Goal: Transaction & Acquisition: Purchase product/service

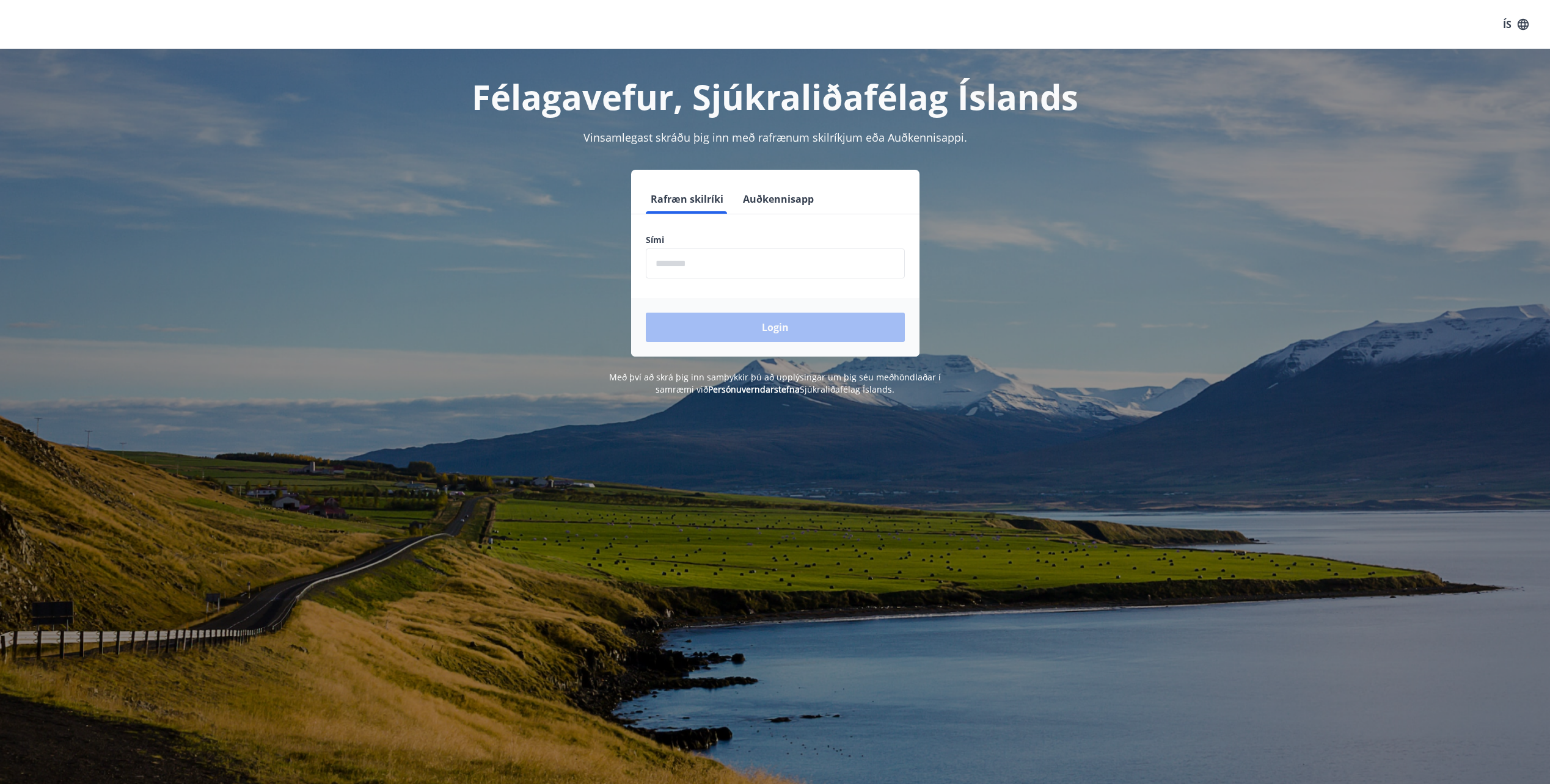
click at [702, 267] on input "phone" at bounding box center [775, 263] width 259 height 30
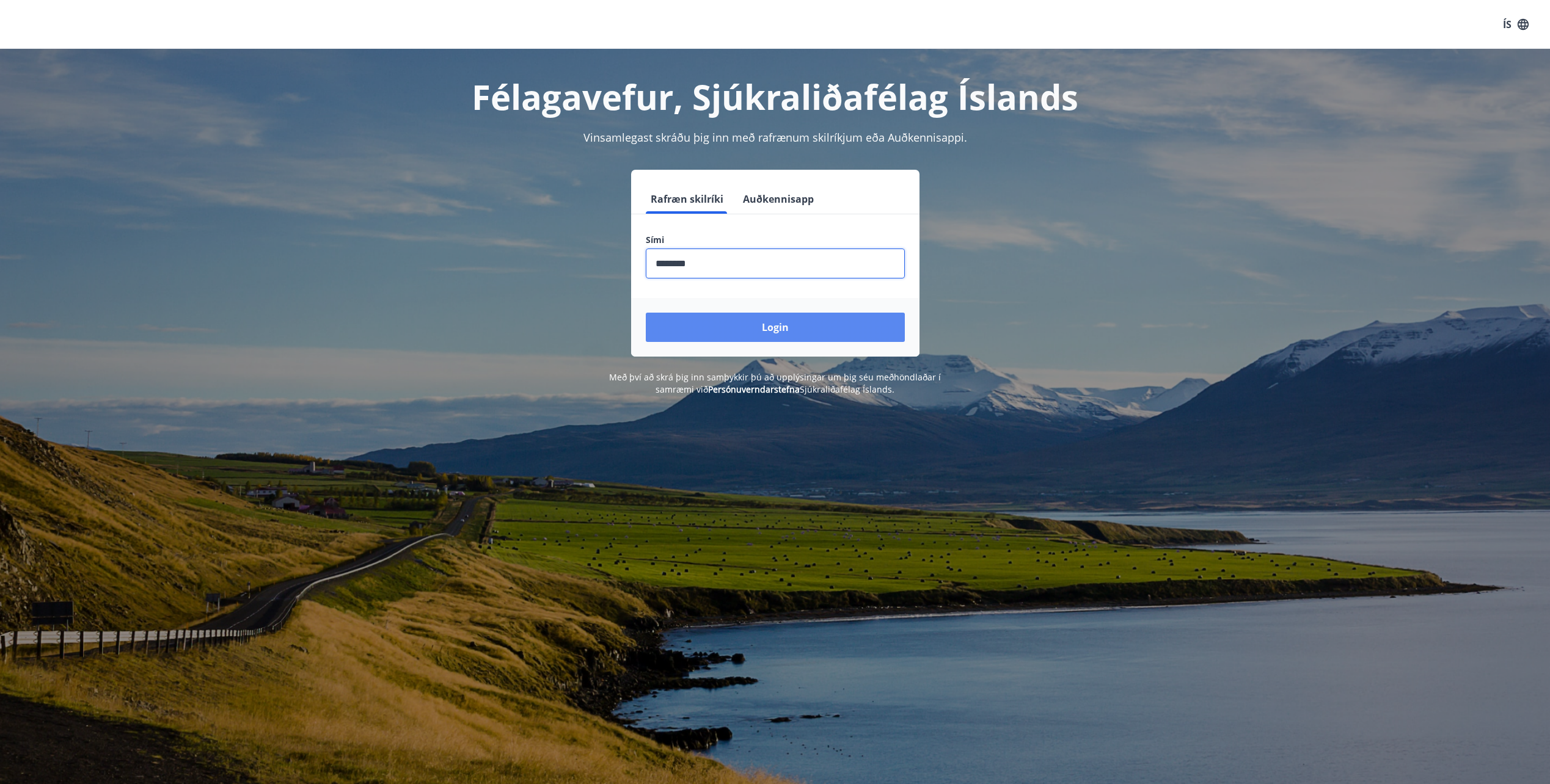
type input "********"
click at [766, 325] on button "Login" at bounding box center [775, 328] width 259 height 30
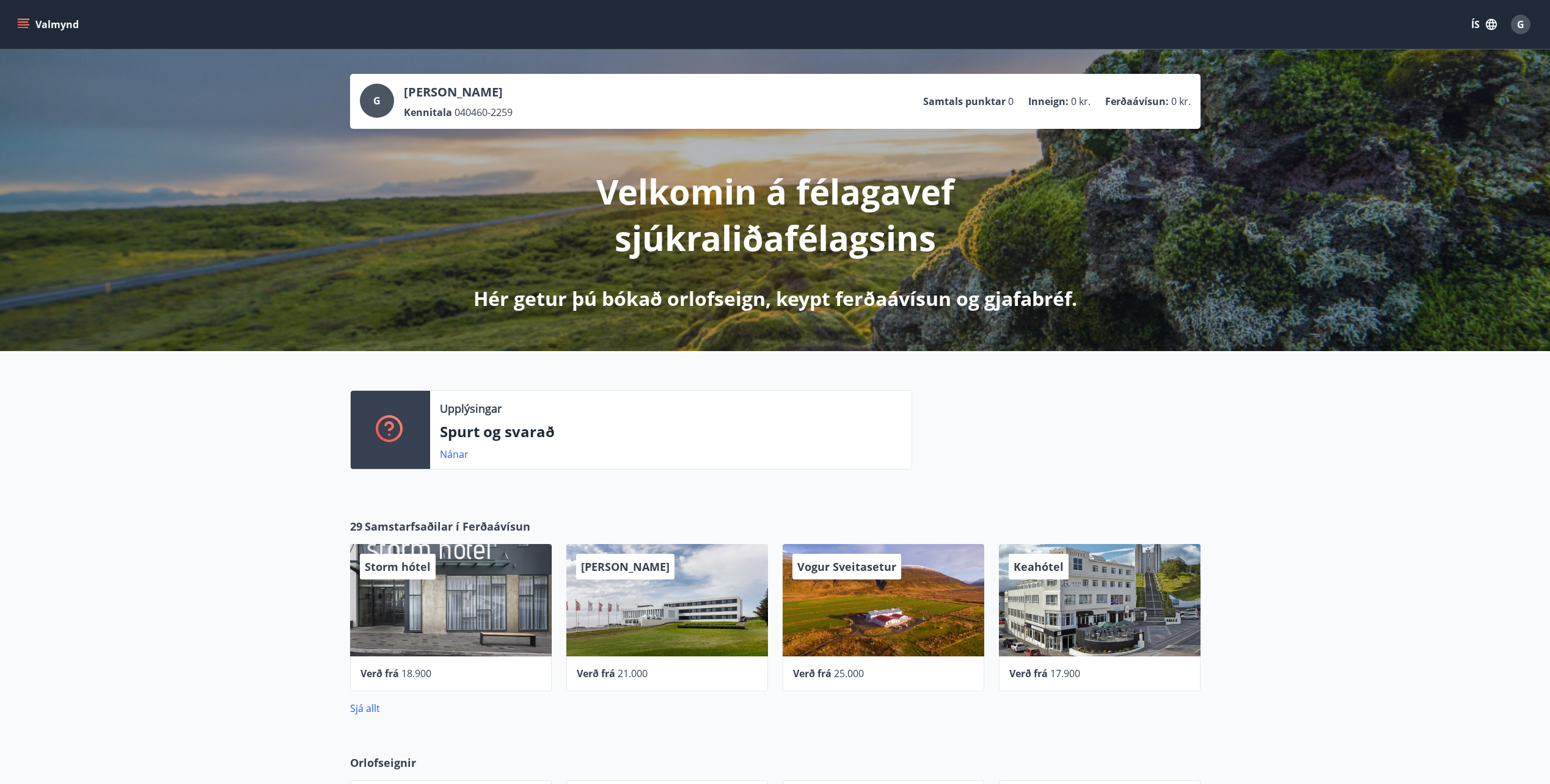
click at [24, 18] on icon "menu" at bounding box center [24, 24] width 12 height 12
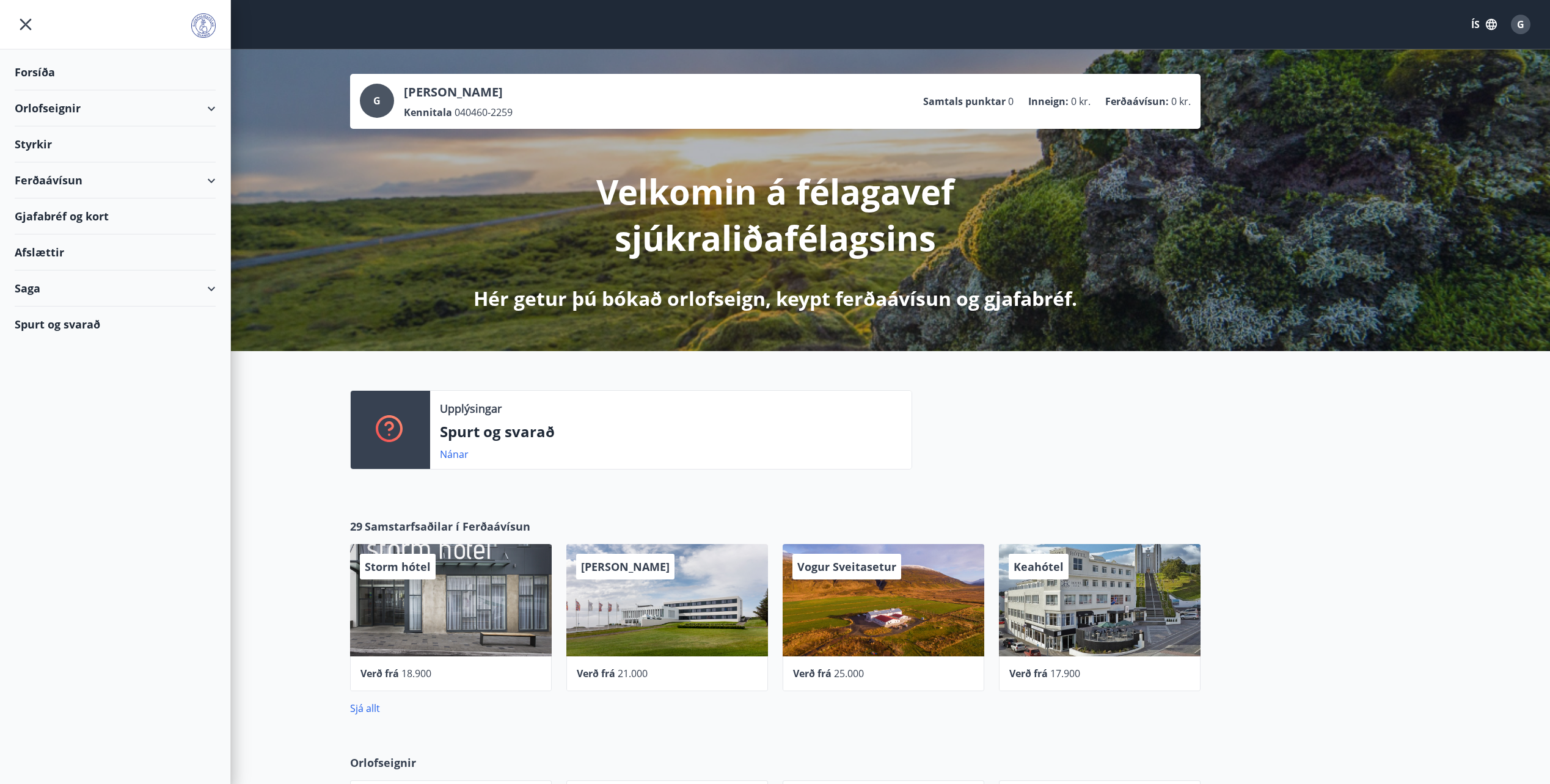
click at [64, 184] on div "Ferðaávísun" at bounding box center [115, 180] width 201 height 36
click at [71, 232] on div "Kaupa ferðaávísun" at bounding box center [115, 236] width 182 height 25
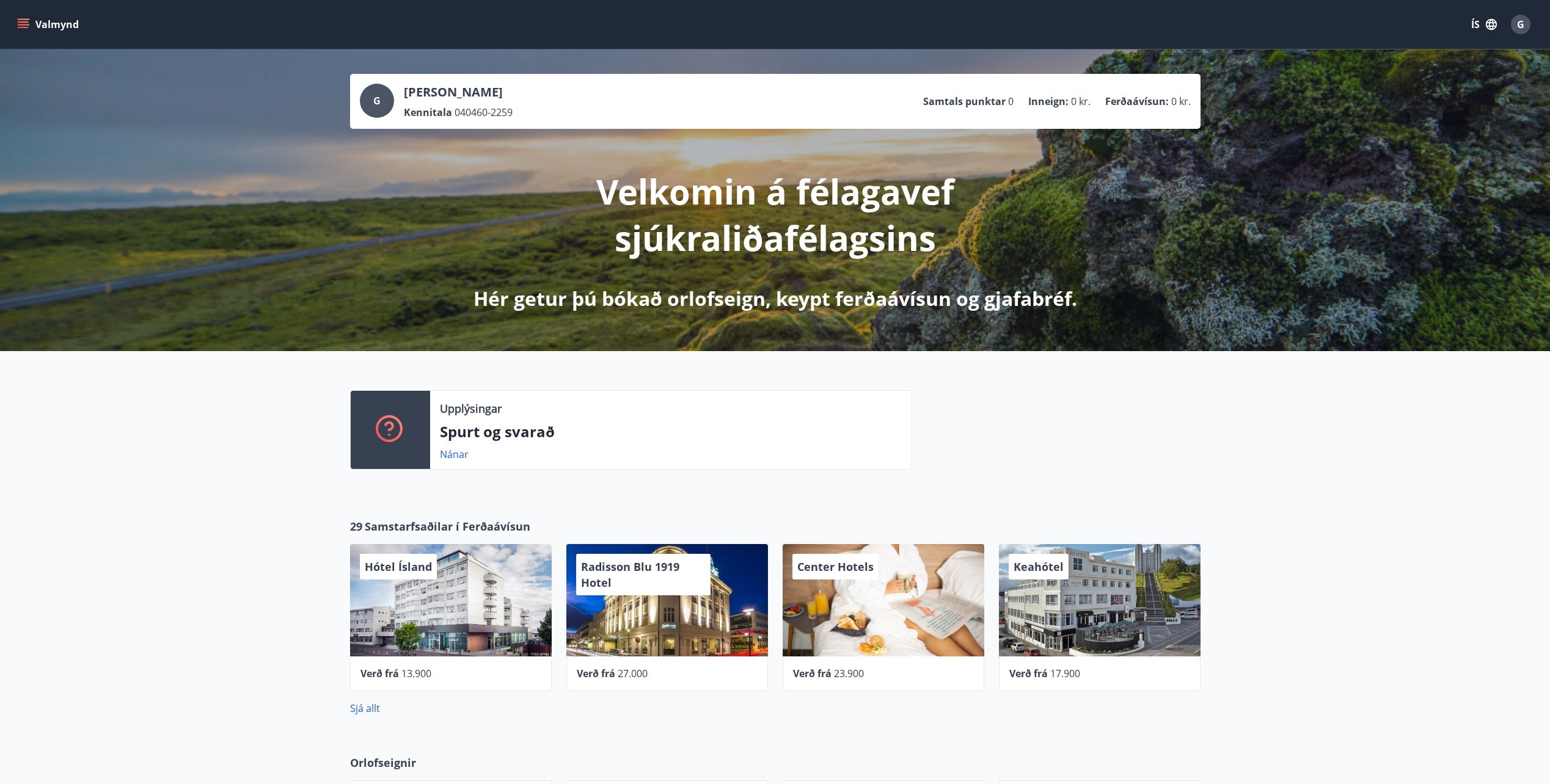
click at [25, 20] on icon "menu" at bounding box center [24, 24] width 12 height 12
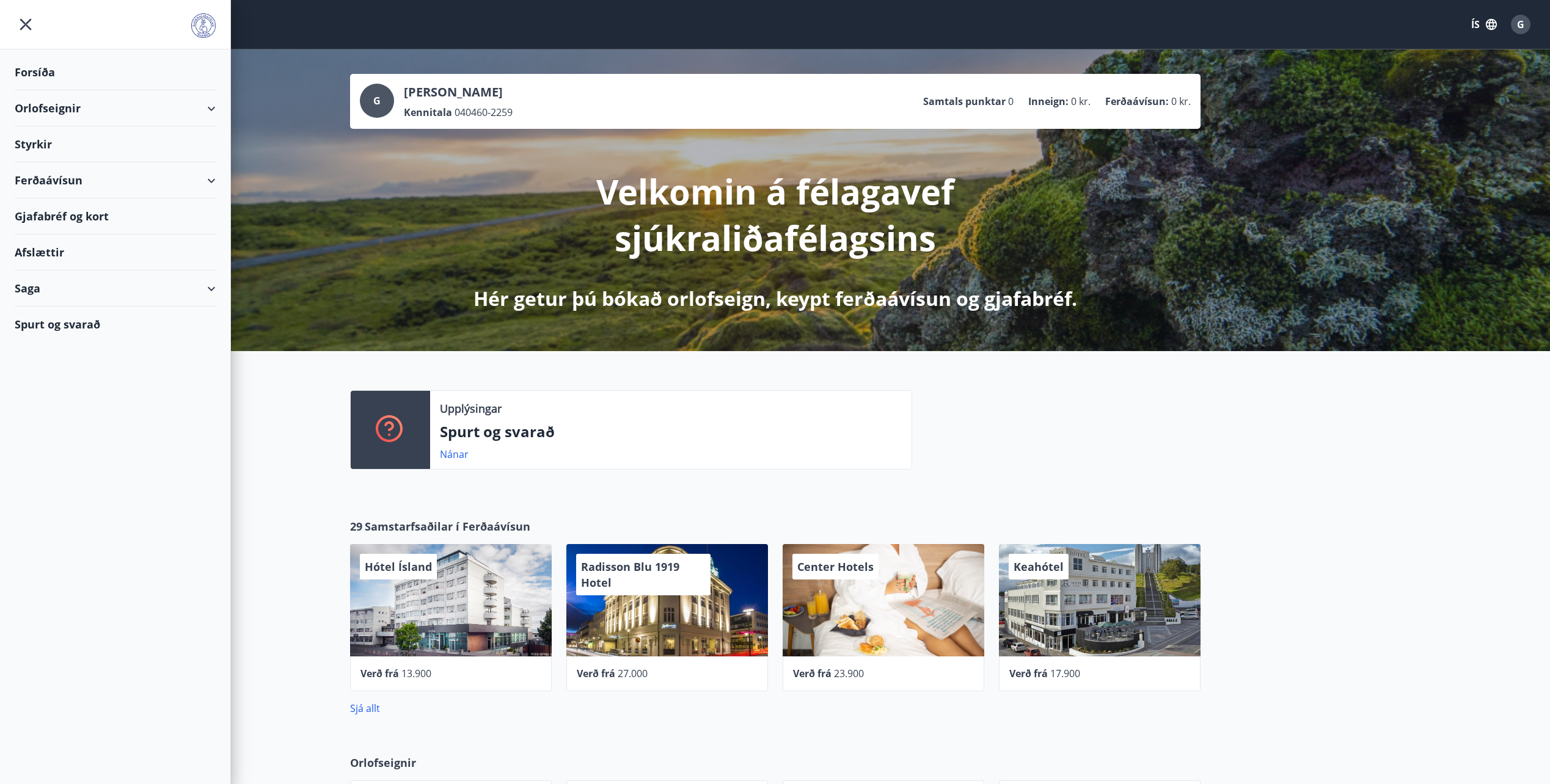
click at [492, 89] on p "Gunnar Örn Gunnarsson" at bounding box center [458, 93] width 108 height 17
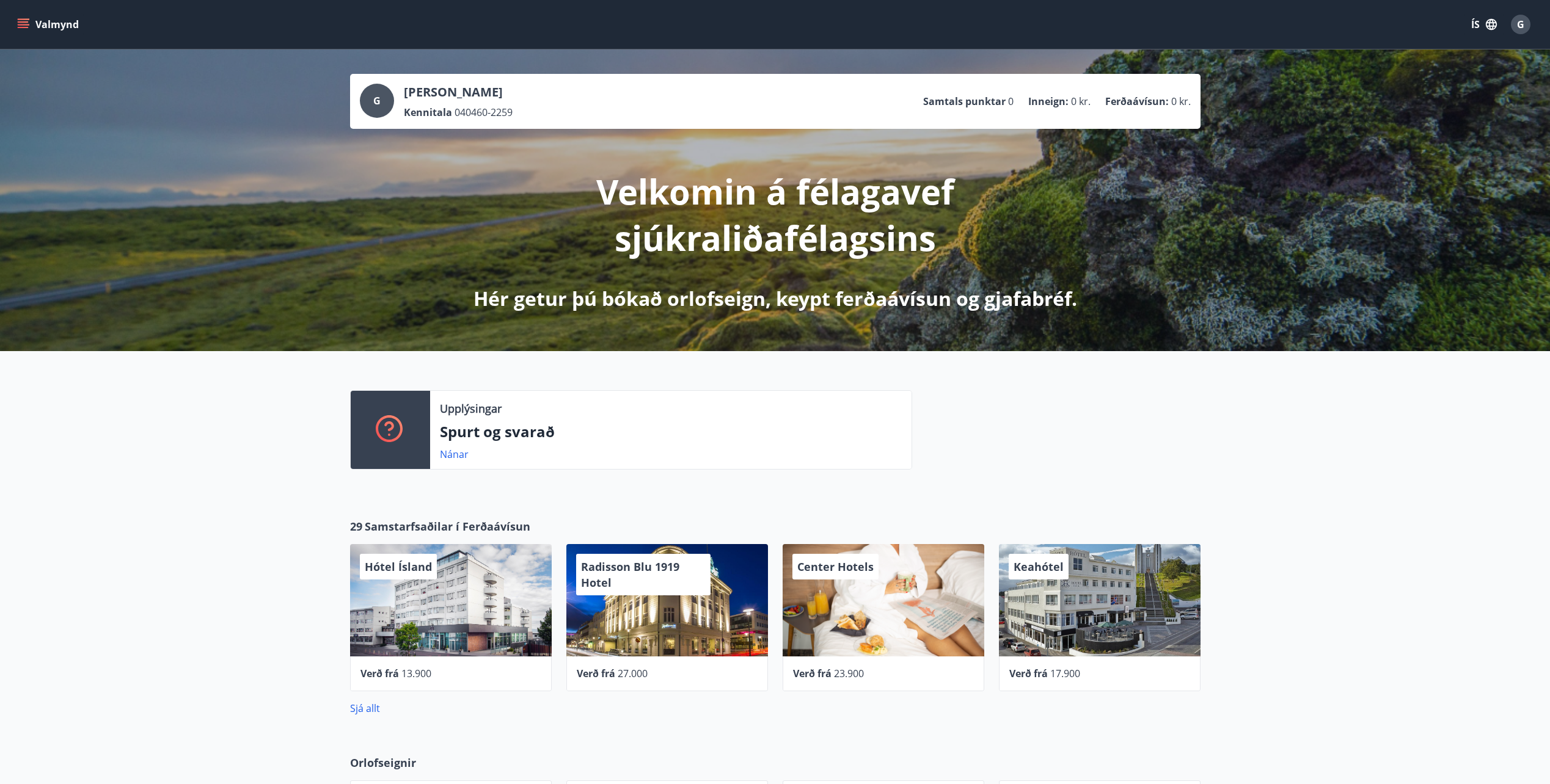
click at [31, 24] on button "Valmynd" at bounding box center [49, 24] width 69 height 22
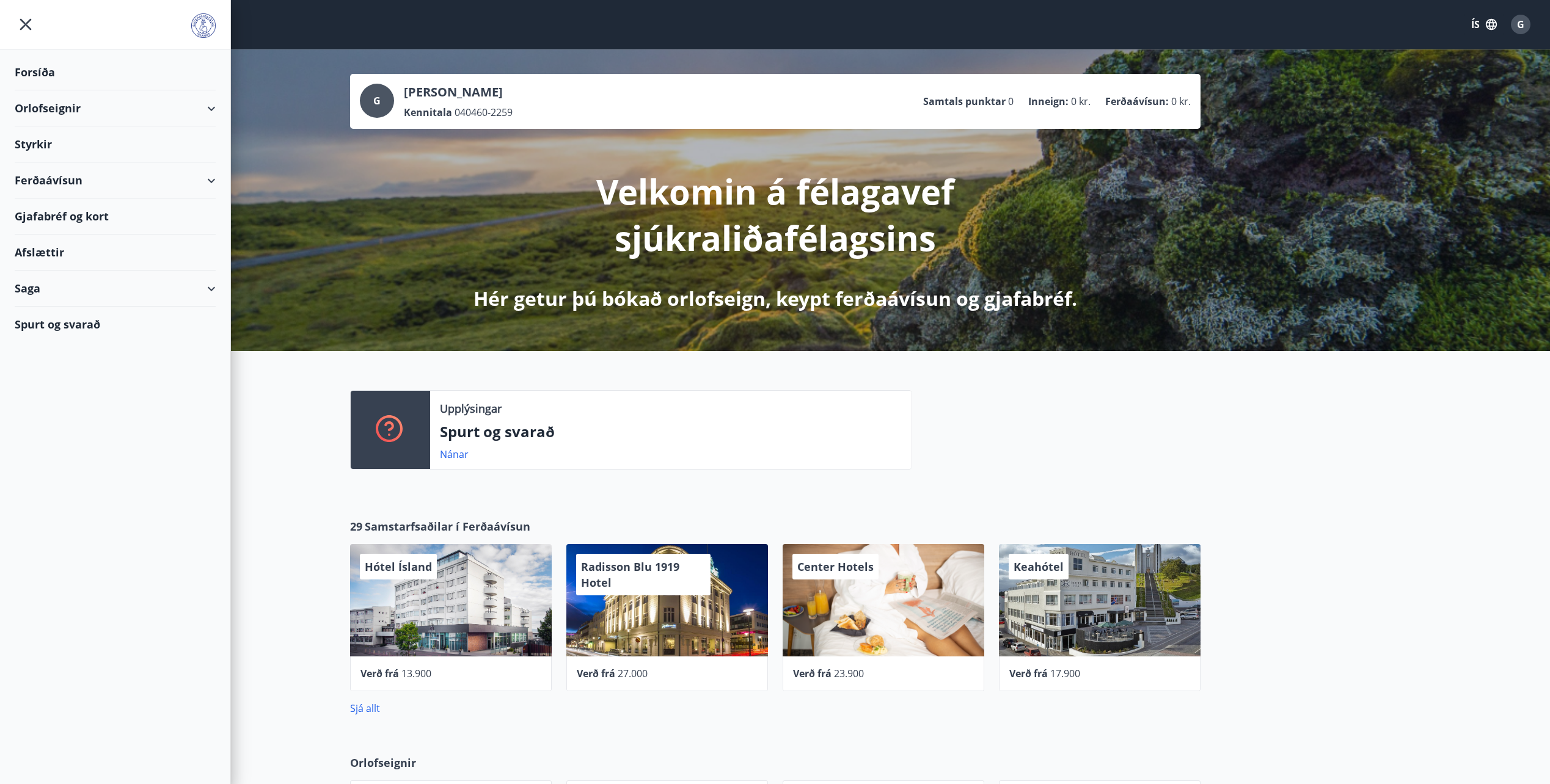
click at [441, 93] on p "Gunnar Örn Gunnarsson" at bounding box center [458, 93] width 108 height 17
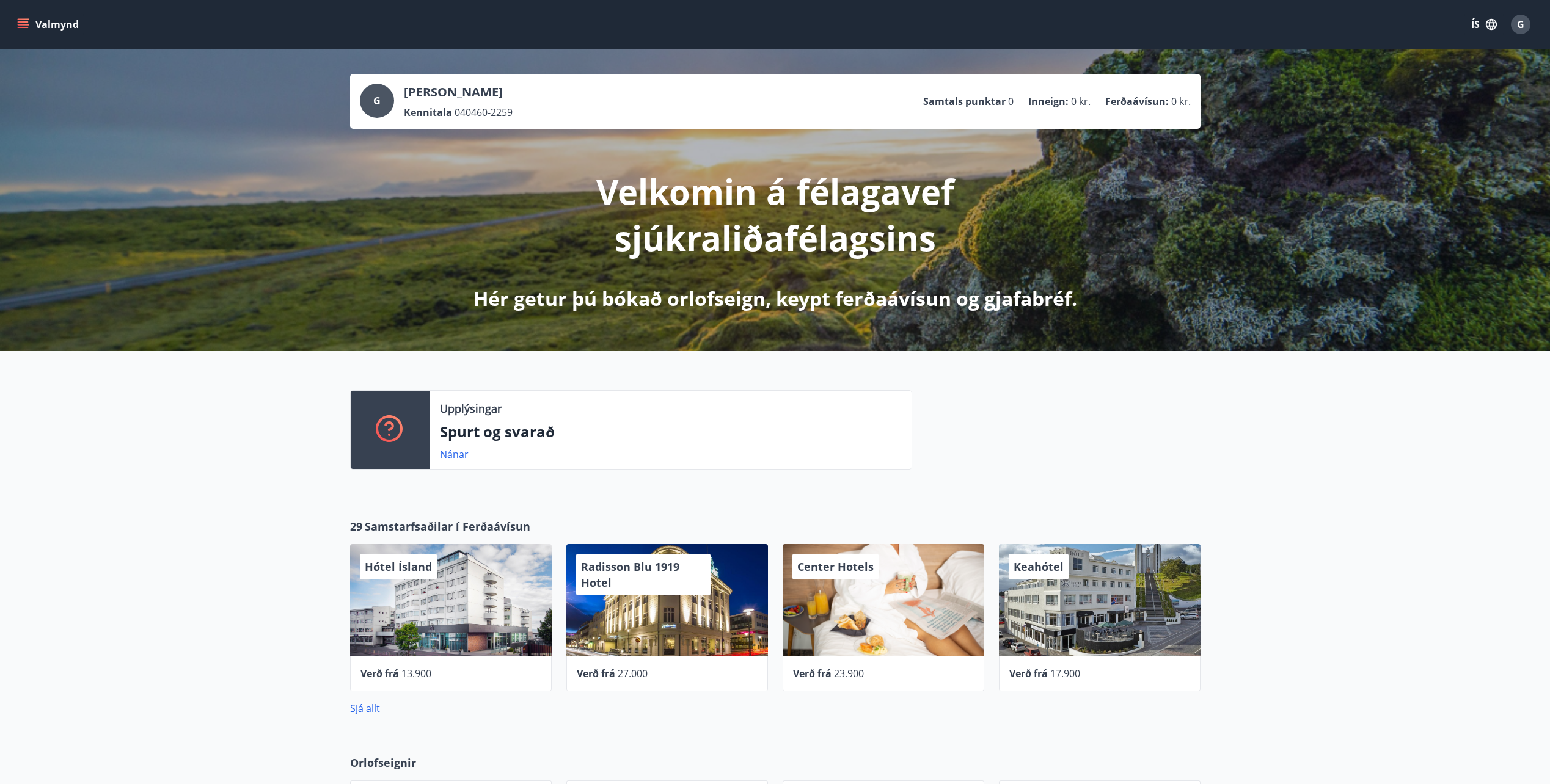
click at [1520, 15] on div "G" at bounding box center [1520, 24] width 19 height 19
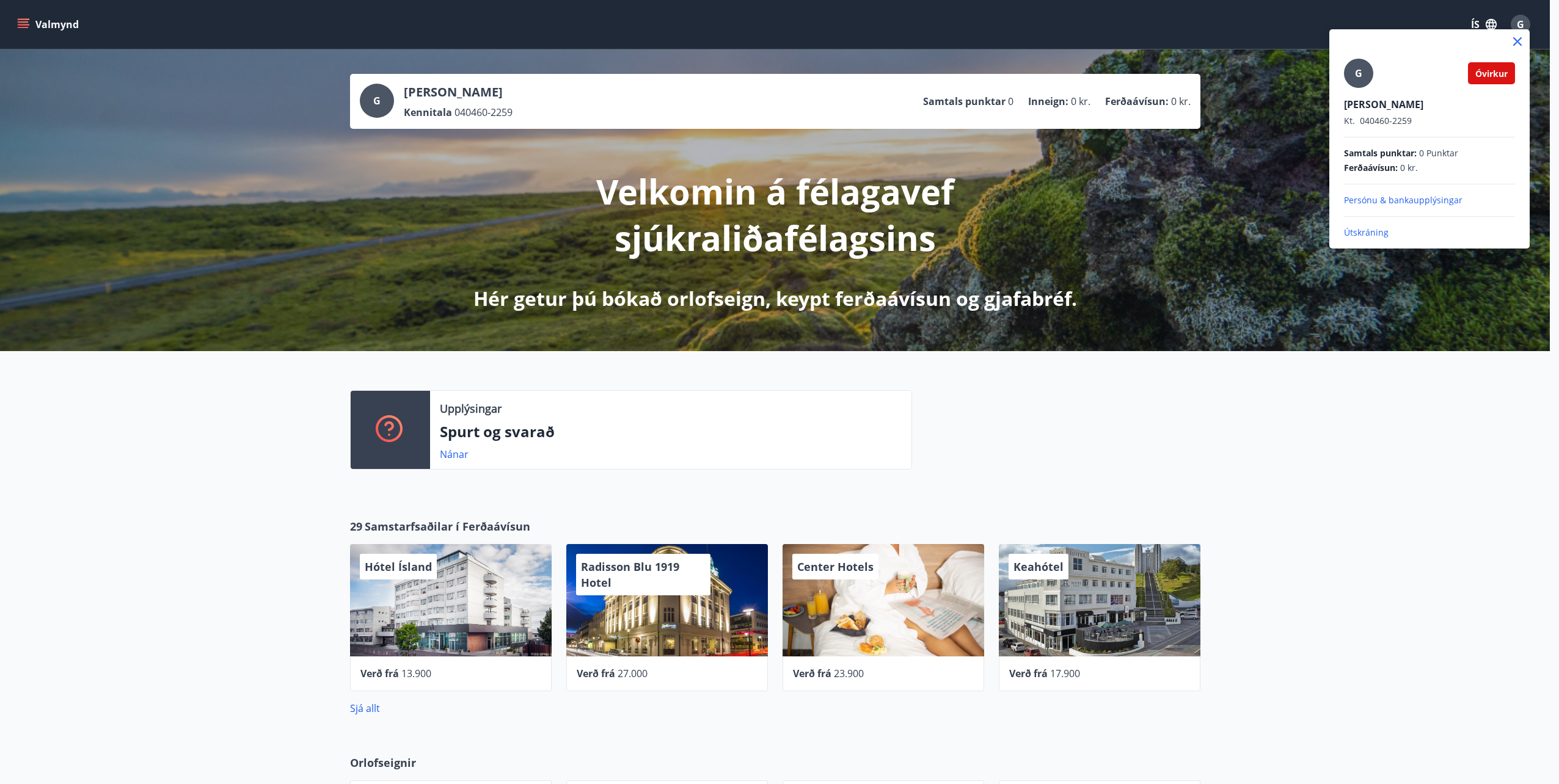
click at [1376, 230] on p "Útskráning" at bounding box center [1430, 232] width 171 height 12
